Goal: Information Seeking & Learning: Learn about a topic

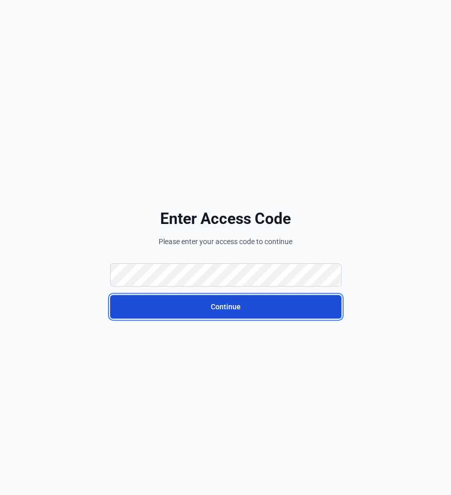
click at [187, 300] on button "Continue" at bounding box center [226, 307] width 232 height 24
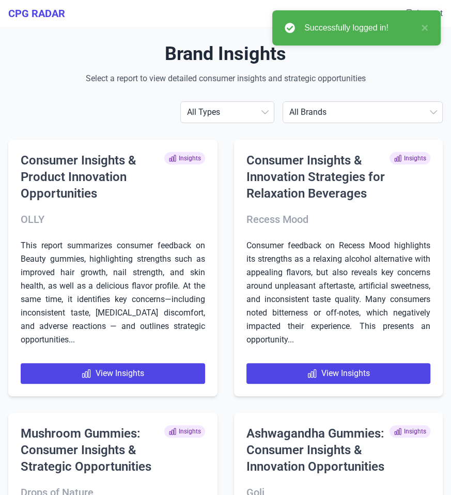
click at [394, 114] on select "All Brands [PERSON_NAME] AG1 ÂgeBlu Align Probiotic Antelope Pet Brands BEGA Bi…" at bounding box center [362, 112] width 159 height 21
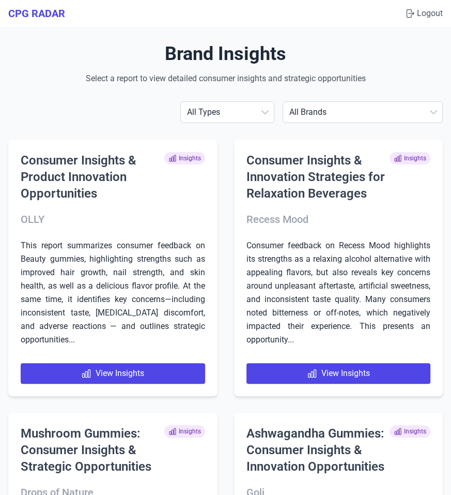
select select "[PERSON_NAME]"
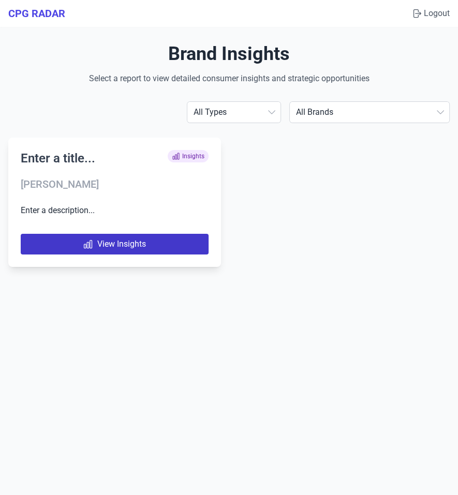
click at [137, 246] on link "View Insights" at bounding box center [115, 244] width 188 height 21
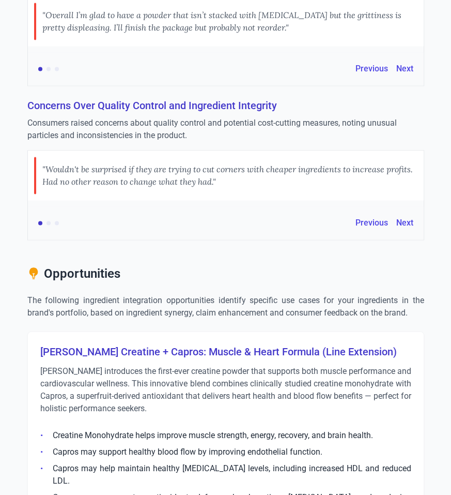
scroll to position [1058, 0]
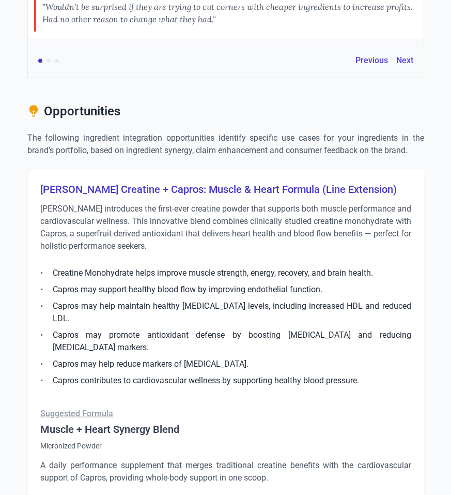
click at [187, 459] on p "A daily performance supplement that merges traditional creatine benefits with t…" at bounding box center [225, 471] width 371 height 25
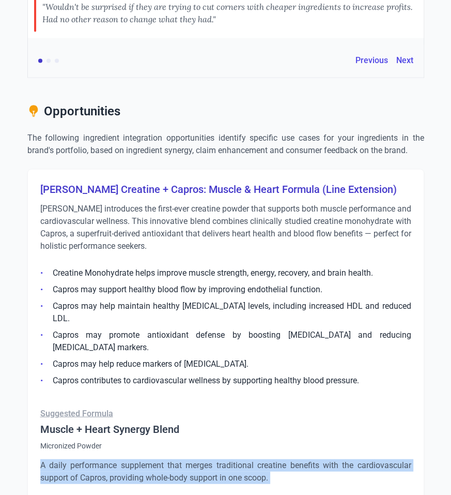
click at [187, 459] on p "A daily performance supplement that merges traditional creatine benefits with t…" at bounding box center [225, 471] width 371 height 25
copy div "A daily performance supplement that merges traditional creatine benefits with t…"
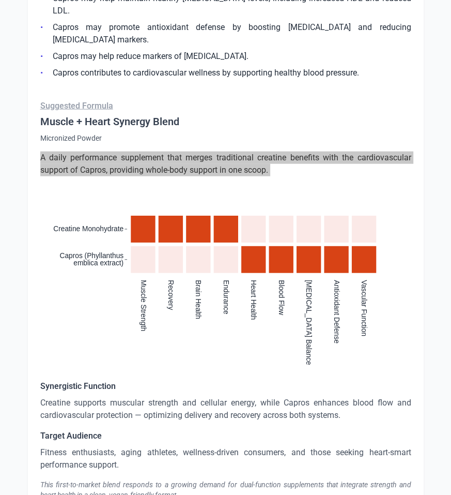
scroll to position [1377, 0]
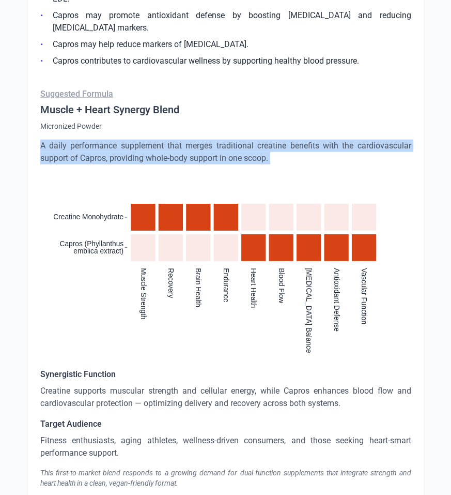
click at [102, 385] on p "Creatine supports muscular strength and cellular energy, while Capros enhances …" at bounding box center [225, 397] width 371 height 25
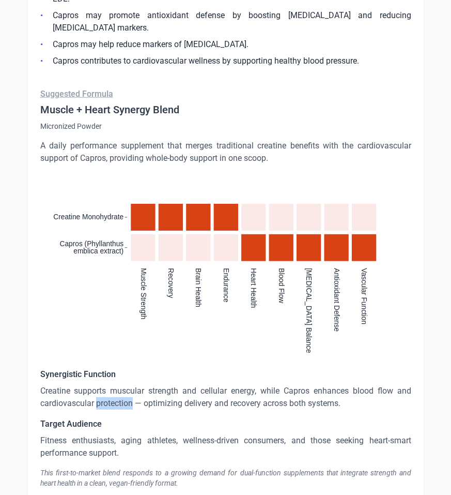
click at [102, 385] on p "Creatine supports muscular strength and cellular energy, while Capros enhances …" at bounding box center [225, 397] width 371 height 25
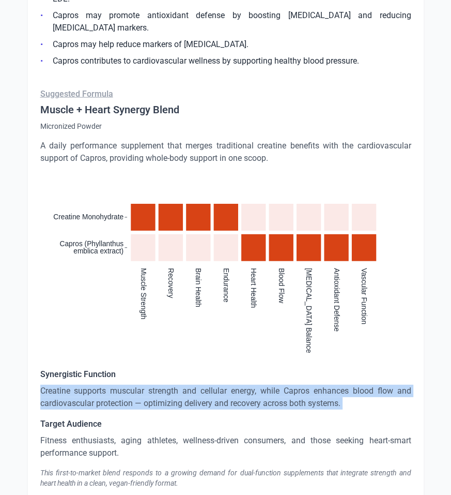
click at [102, 385] on p "Creatine supports muscular strength and cellular energy, while Capros enhances …" at bounding box center [225, 397] width 371 height 25
copy p "Creatine supports muscular strength and cellular energy, while Capros enhances …"
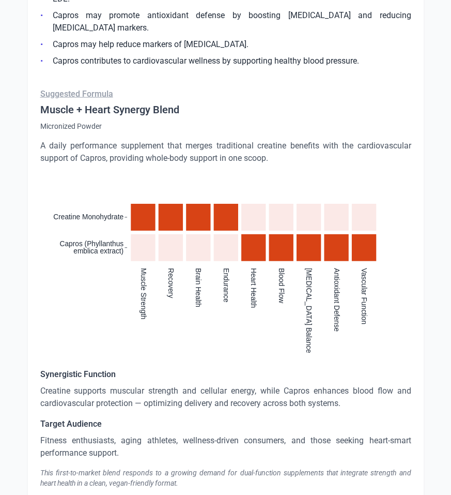
click at [70, 434] on p "Fitness enthusiasts, aging athletes, wellness-driven consumers, and those seeki…" at bounding box center [225, 446] width 371 height 25
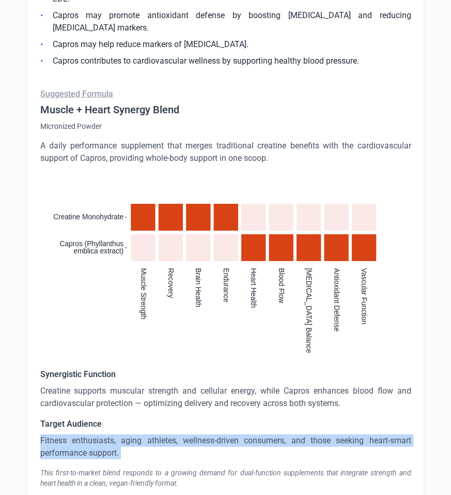
click at [70, 434] on p "Fitness enthusiasts, aging athletes, wellness-driven consumers, and those seeki…" at bounding box center [225, 446] width 371 height 25
copy p "Fitness enthusiasts, aging athletes, wellness-driven consumers, and those seeki…"
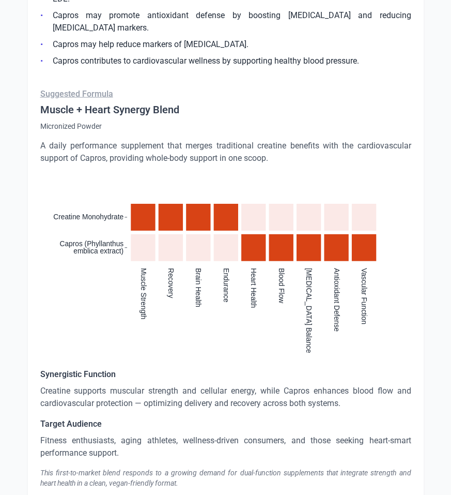
click at [111, 386] on p "Creatine supports muscular strength and cellular energy, while Capros enhances …" at bounding box center [225, 397] width 371 height 25
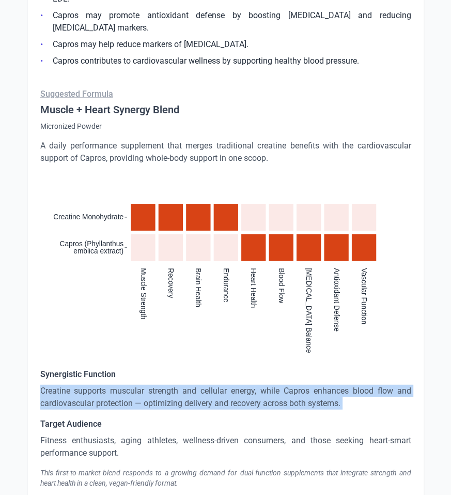
click at [111, 386] on p "Creatine supports muscular strength and cellular energy, while Capros enhances …" at bounding box center [225, 397] width 371 height 25
copy p "Creatine supports muscular strength and cellular energy, while Capros enhances …"
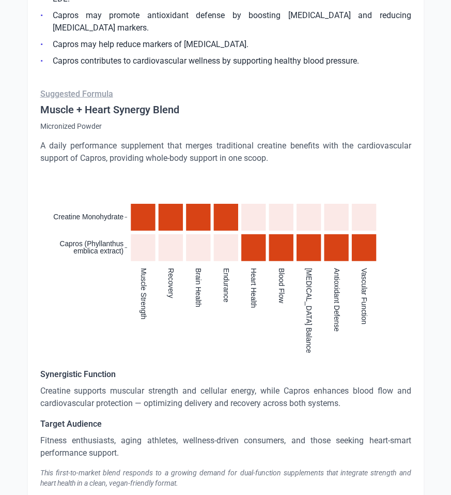
click at [147, 467] on div "This first-to-market blend responds to a growing demand for dual-function suppl…" at bounding box center [225, 477] width 371 height 21
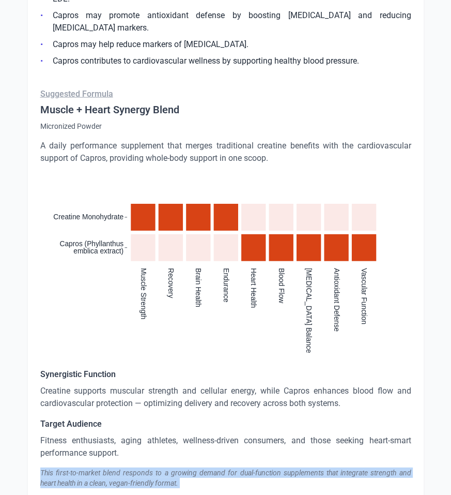
click at [147, 467] on div "This first-to-market blend responds to a growing demand for dual-function suppl…" at bounding box center [225, 477] width 371 height 21
copy div "This first-to-market blend responds to a growing demand for dual-function suppl…"
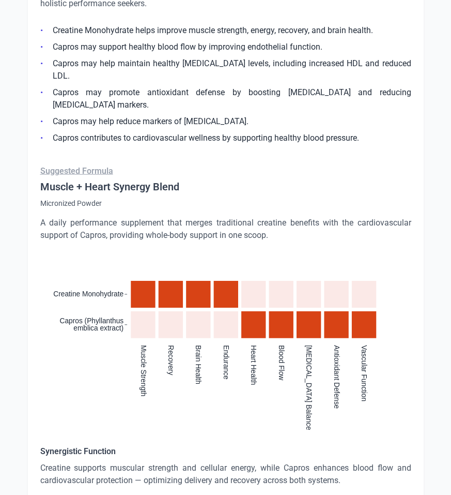
scroll to position [1092, 0]
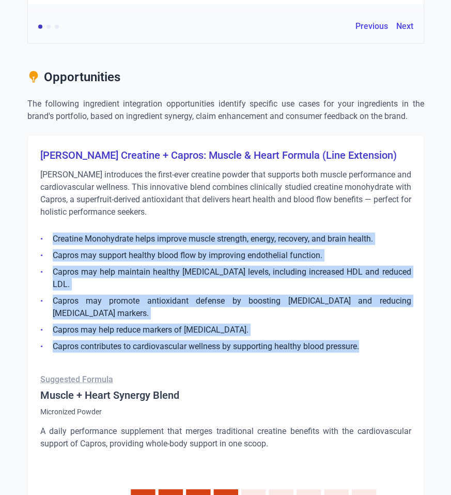
drag, startPoint x: 363, startPoint y: 332, endPoint x: 51, endPoint y: 231, distance: 328.2
click at [51, 231] on ul "Creatine Monohydrate helps improve muscle strength, energy, recovery, and brain…" at bounding box center [225, 289] width 371 height 126
copy ul "Creatine Monohydrate helps improve muscle strength, energy, recovery, and brain…"
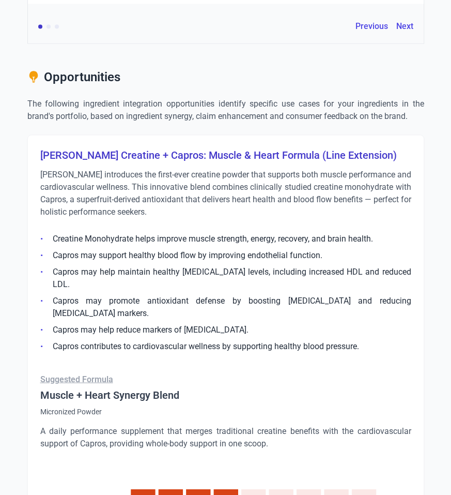
click at [41, 155] on h3 "Orgain Creatine + Capros: Muscle & Heart Formula (Line Extension)" at bounding box center [225, 154] width 371 height 14
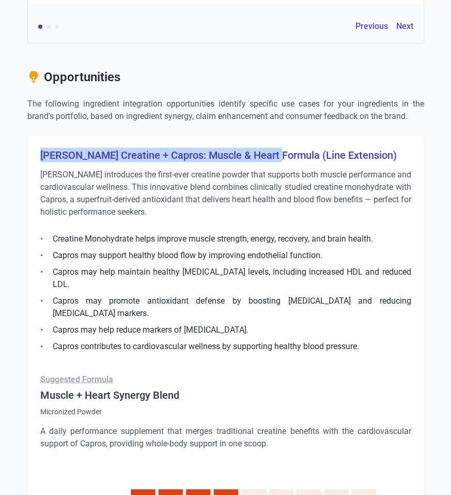
drag, startPoint x: 40, startPoint y: 155, endPoint x: 271, endPoint y: 149, distance: 230.7
click at [271, 149] on h3 "Orgain Creatine + Capros: Muscle & Heart Formula (Line Extension)" at bounding box center [225, 154] width 371 height 14
copy h3 "Orgain Creatine + Capros: Muscle & Heart Formula"
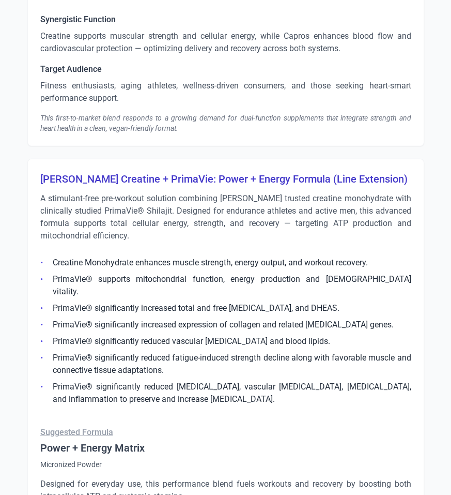
scroll to position [1788, 0]
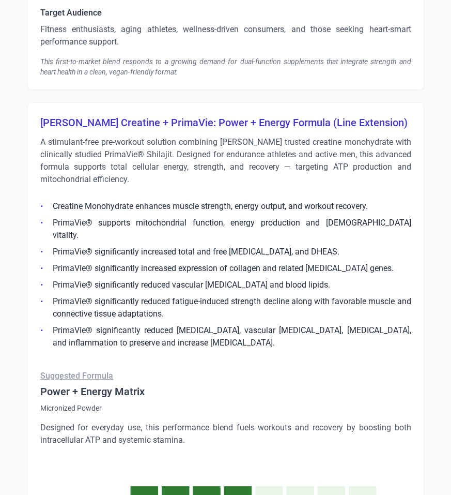
click at [96, 139] on p "A stimulant-free pre-workout solution combining Orgain's trusted creatine monoh…" at bounding box center [225, 161] width 371 height 50
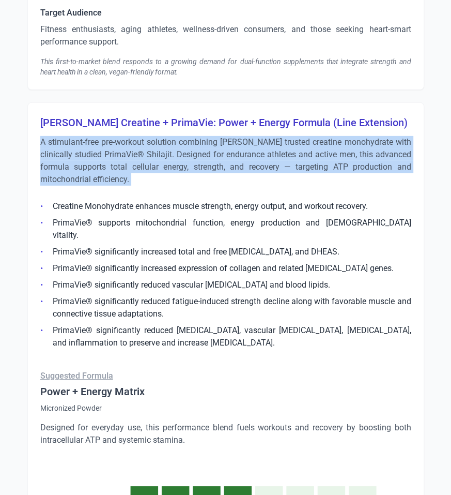
click at [96, 139] on p "A stimulant-free pre-workout solution combining Orgain's trusted creatine monoh…" at bounding box center [225, 161] width 371 height 50
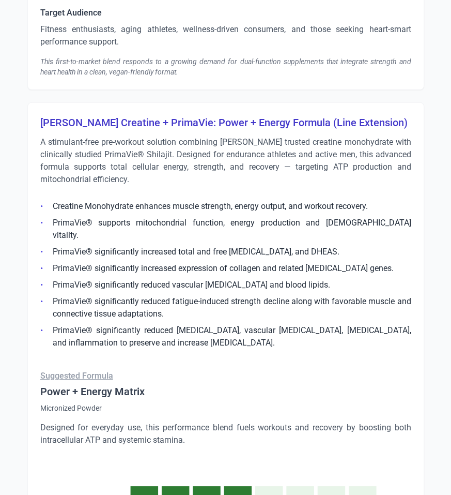
click at [102, 421] on p "Designed for everyday use, this performance blend fuels workouts and recovery b…" at bounding box center [225, 433] width 371 height 25
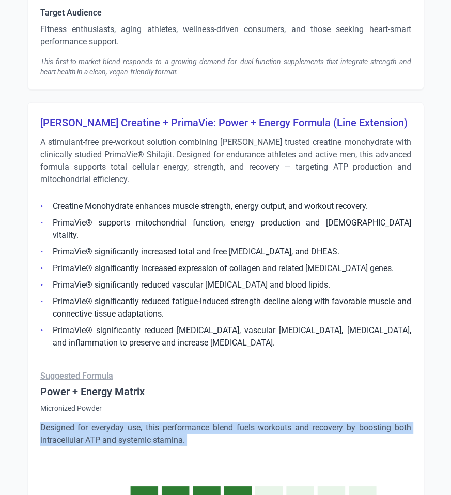
click at [102, 421] on p "Designed for everyday use, this performance blend fuels workouts and recovery b…" at bounding box center [225, 433] width 371 height 25
copy div "Designed for everyday use, this performance blend fuels workouts and recovery b…"
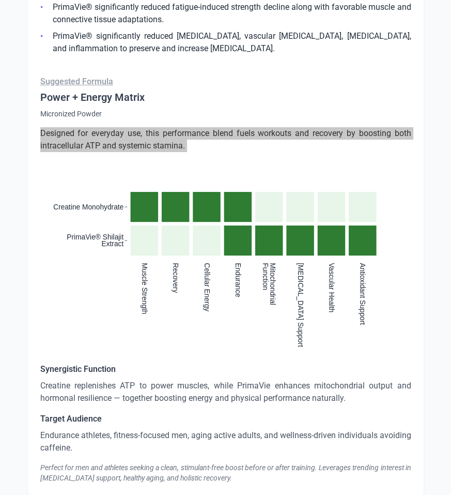
scroll to position [2098, 0]
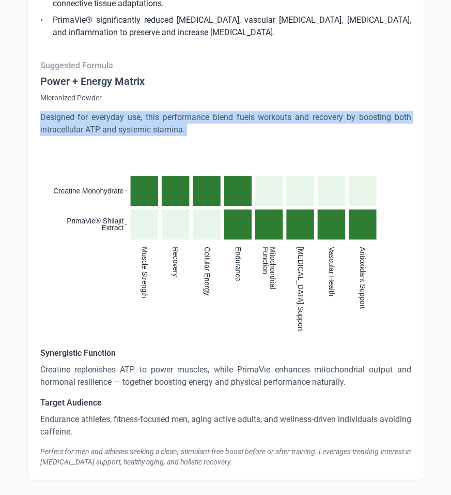
click at [75, 446] on div "Perfect for men and athletes seeking a clean, stimulant-free boost before or af…" at bounding box center [225, 456] width 371 height 21
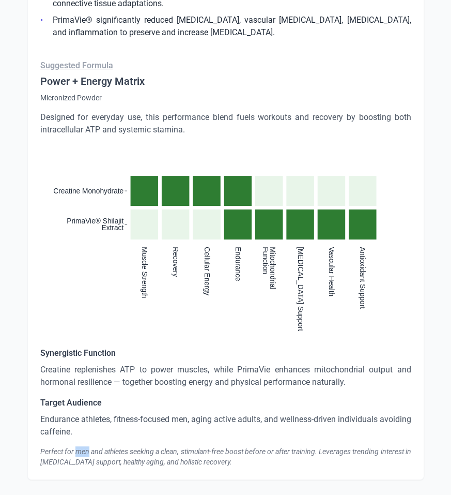
click at [75, 446] on div "Perfect for men and athletes seeking a clean, stimulant-free boost before or af…" at bounding box center [225, 456] width 371 height 21
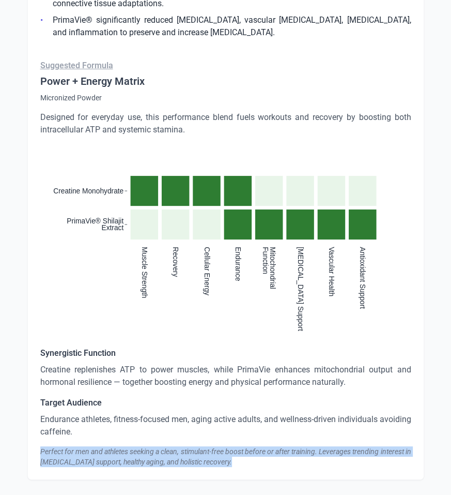
click at [75, 446] on div "Perfect for men and athletes seeking a clean, stimulant-free boost before or af…" at bounding box center [225, 456] width 371 height 21
copy body "Perfect for men and athletes seeking a clean, stimulant-free boost before or af…"
click at [75, 413] on p "Endurance athletes, fitness-focused men, aging active adults, and wellness-driv…" at bounding box center [225, 425] width 371 height 25
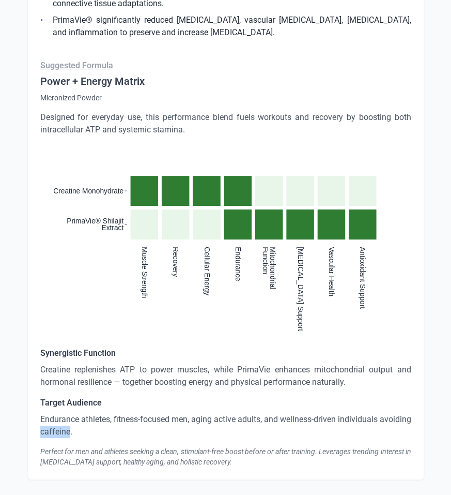
click at [75, 413] on p "Endurance athletes, fitness-focused men, aging active adults, and wellness-driv…" at bounding box center [225, 425] width 371 height 25
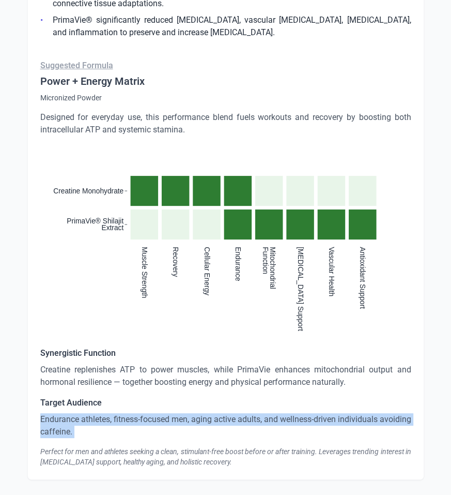
click at [75, 413] on p "Endurance athletes, fitness-focused men, aging active adults, and wellness-driv…" at bounding box center [225, 425] width 371 height 25
copy p "Endurance athletes, fitness-focused men, aging active adults, and wellness-driv…"
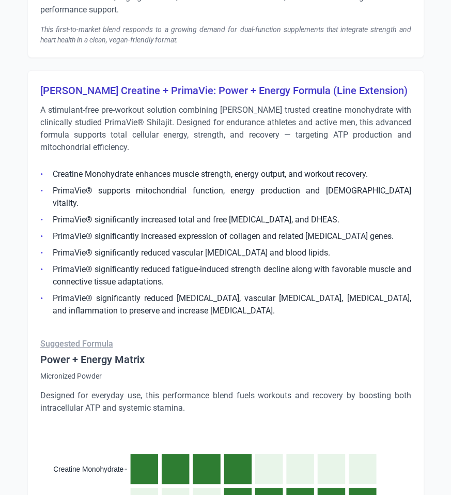
scroll to position [1819, 0]
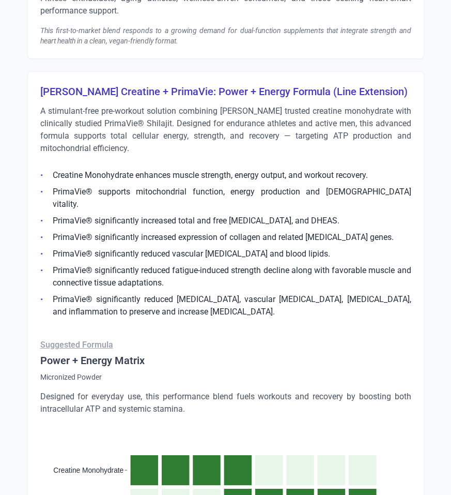
drag, startPoint x: 52, startPoint y: 178, endPoint x: 280, endPoint y: 284, distance: 251.3
click at [280, 284] on ul "Creatine Monohydrate enhances muscle strength, energy output, and workout recov…" at bounding box center [225, 240] width 371 height 155
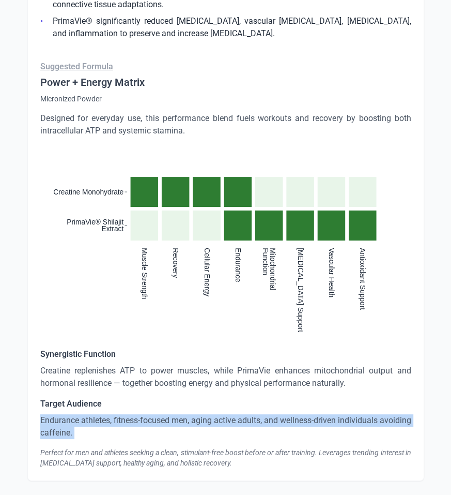
scroll to position [2098, 0]
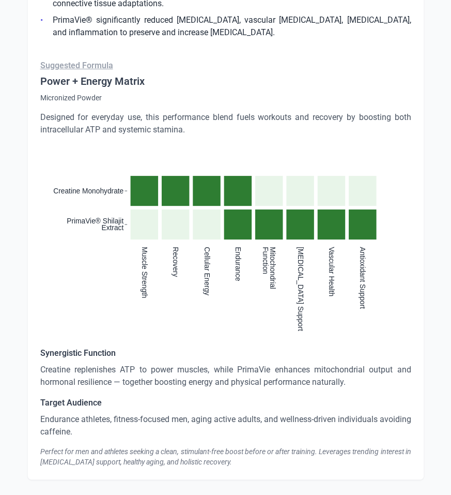
click at [207, 247] on text "Cellular Energy" at bounding box center [207, 271] width 8 height 49
click at [312, 385] on div "Synergistic Function Creatine replenishes ATP to power muscles, while PrimaVie …" at bounding box center [225, 407] width 371 height 120
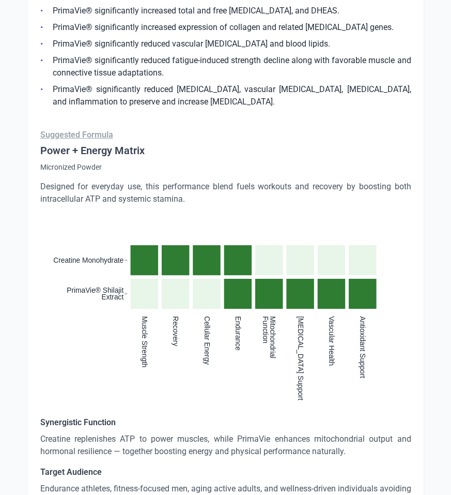
scroll to position [1750, 0]
